Goal: Browse casually

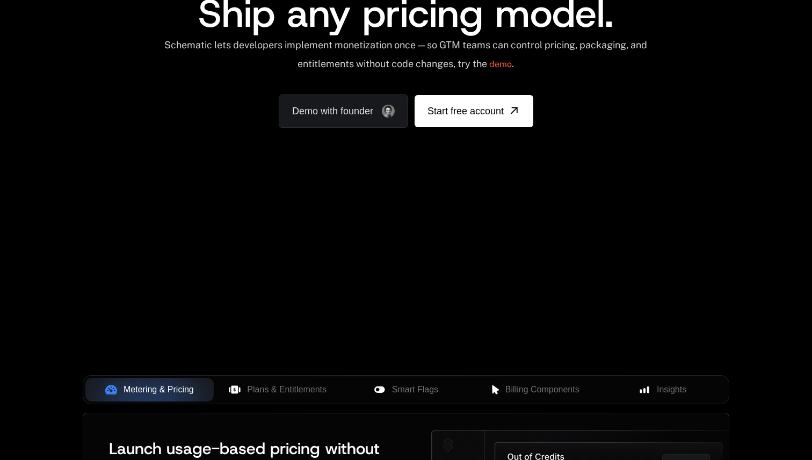
drag, startPoint x: 352, startPoint y: 238, endPoint x: 586, endPoint y: 137, distance: 255.0
click at [586, 137] on div "AI Products Developers Pricing Docs Resources Summit Sign in Sign Up RELEASED 🔥…" at bounding box center [406, 273] width 812 height 778
drag, startPoint x: 584, startPoint y: 166, endPoint x: 622, endPoint y: 81, distance: 93.5
click at [623, 81] on div "AI Products Developers Pricing Docs Resources Summit Sign in Sign Up RELEASED 🔥…" at bounding box center [406, 44] width 812 height 321
click at [600, 172] on div "AI Products Developers Pricing Docs Resources Summit Sign in Sign Up RELEASED 🔥…" at bounding box center [406, 44] width 812 height 321
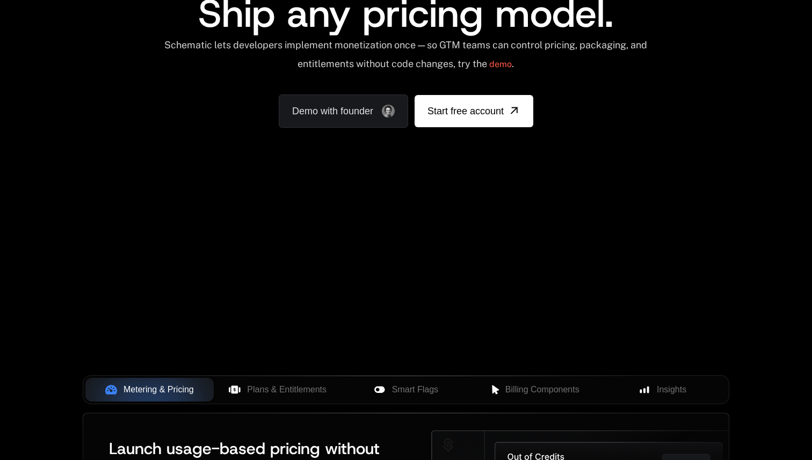
drag, startPoint x: 599, startPoint y: 184, endPoint x: 469, endPoint y: 226, distance: 137.0
click at [469, 226] on div "AI Products Developers Pricing Docs Resources Summit Sign in Sign Up RELEASED 🔥…" at bounding box center [406, 273] width 812 height 778
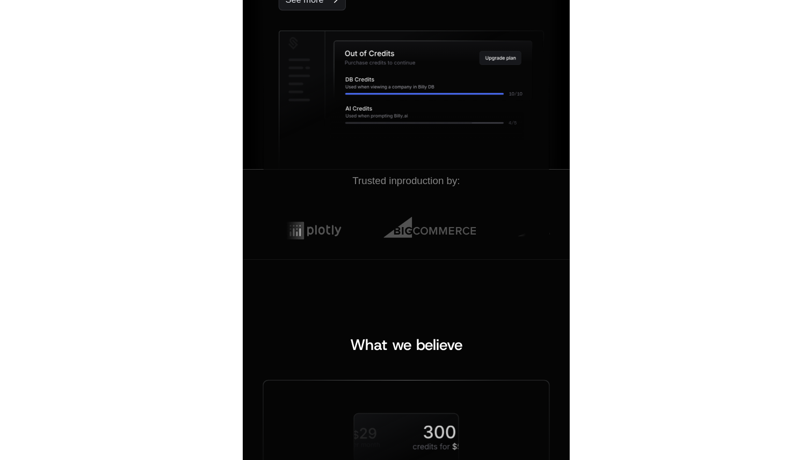
scroll to position [558, 0]
